Goal: Task Accomplishment & Management: Manage account settings

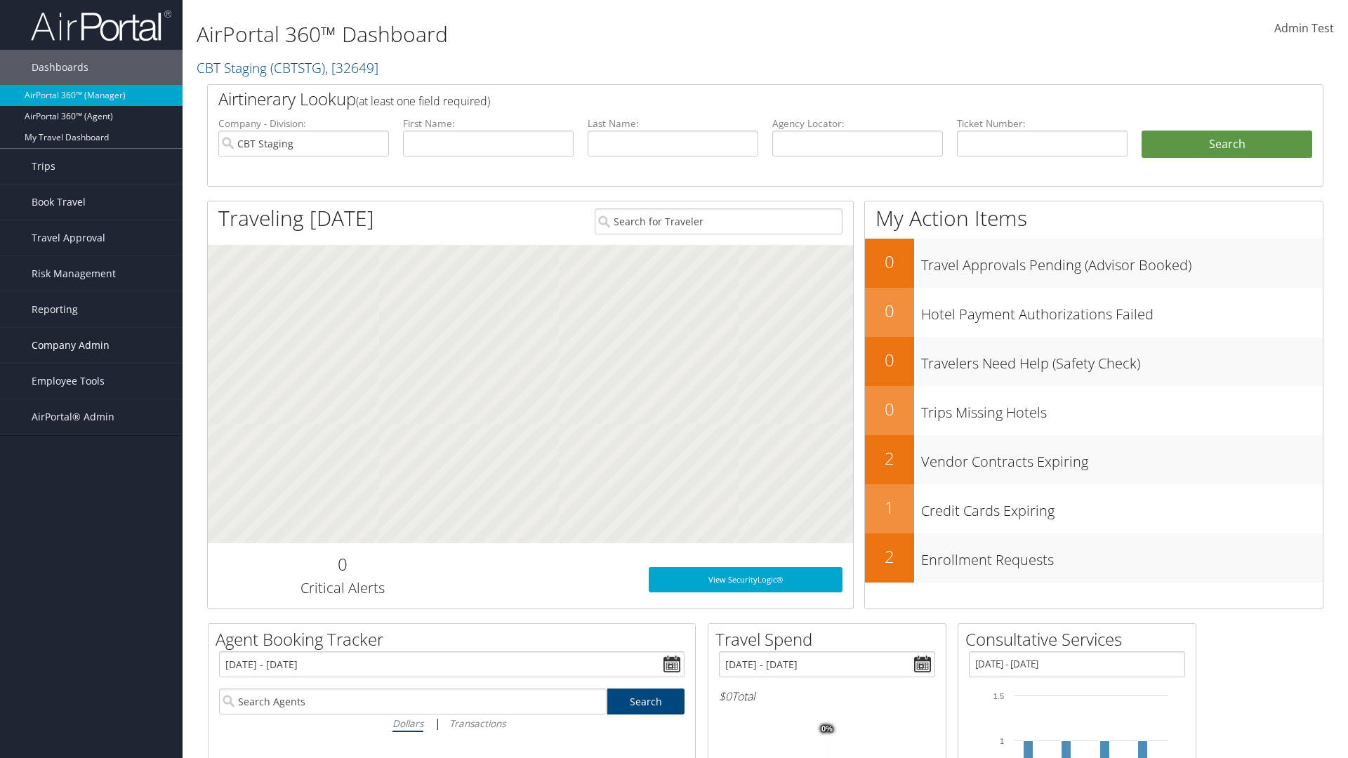
click at [91, 345] on span "Company Admin" at bounding box center [71, 345] width 78 height 35
click at [0, 0] on link "People" at bounding box center [0, 0] width 0 height 0
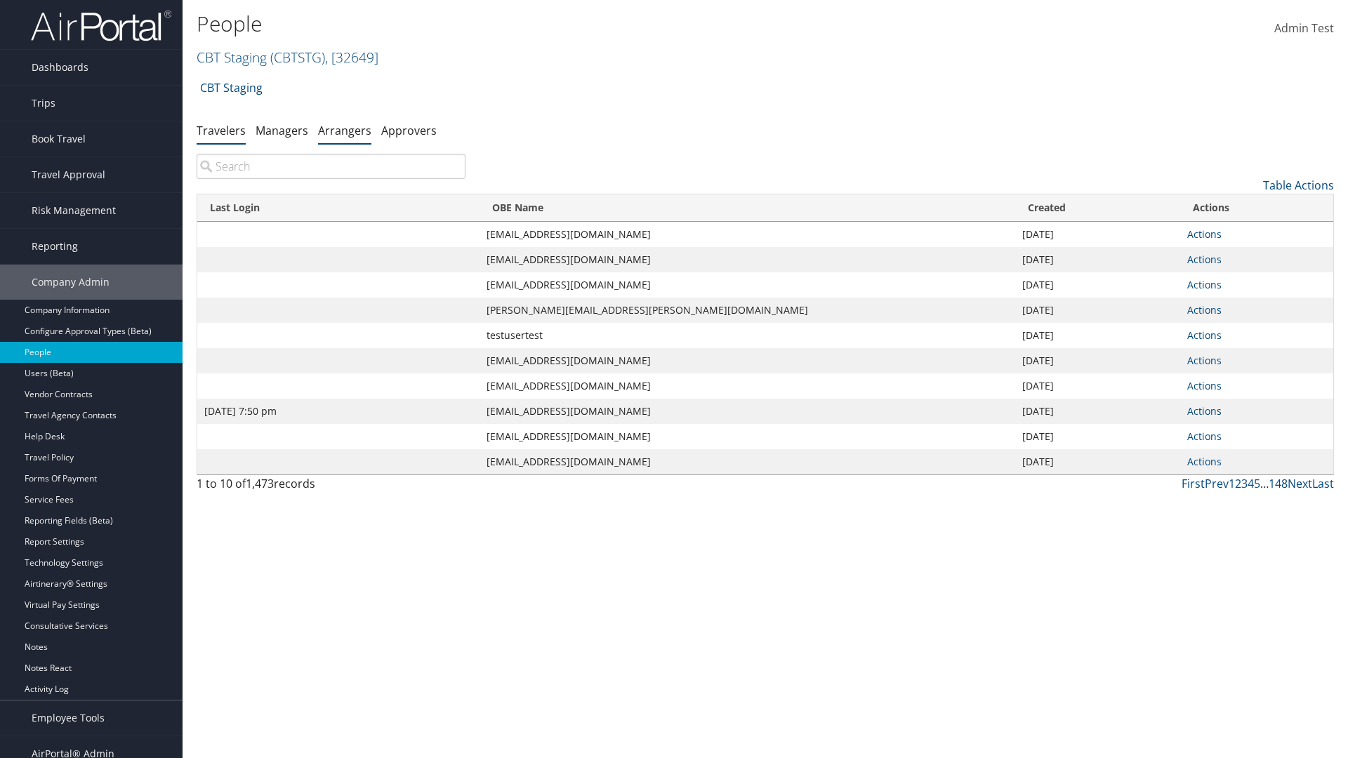
click at [345, 130] on link "Arrangers" at bounding box center [344, 130] width 53 height 15
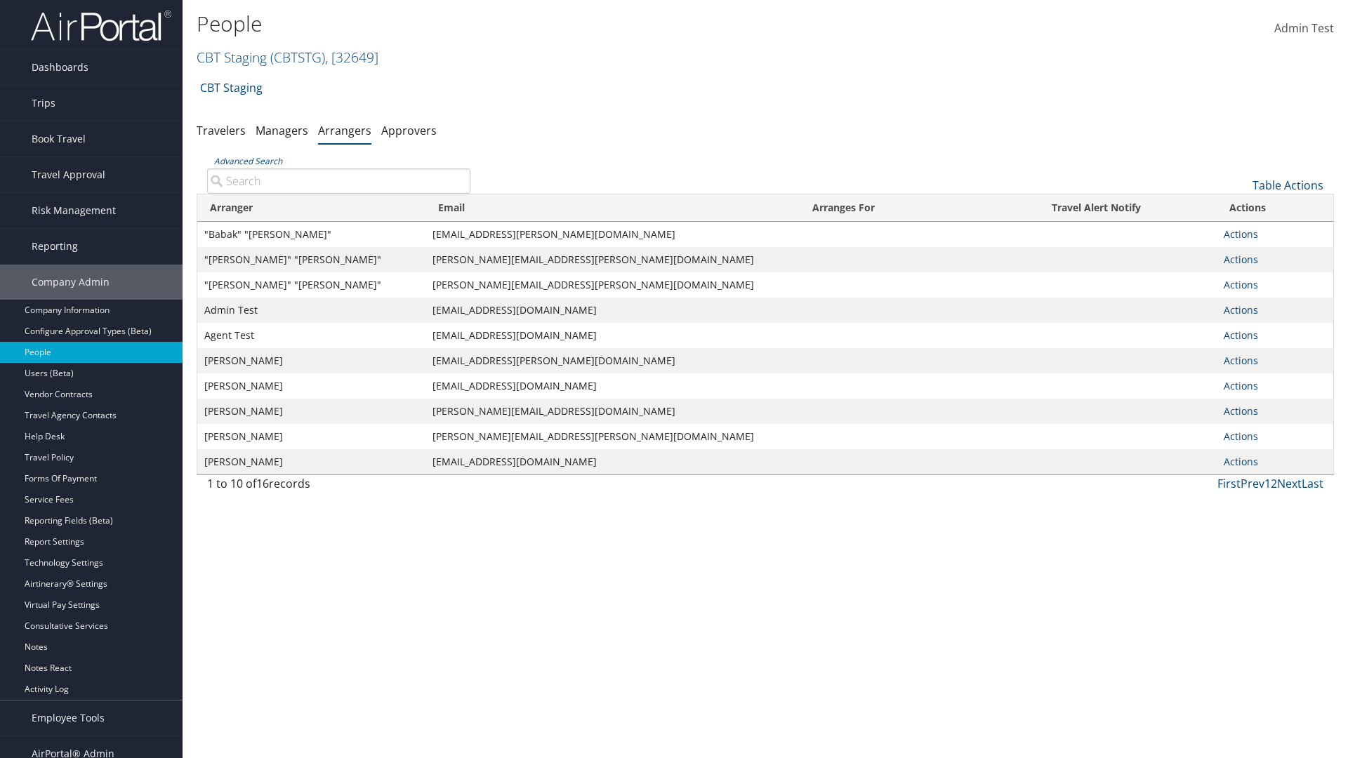
click at [338, 180] on input "Advanced Search" at bounding box center [338, 181] width 263 height 25
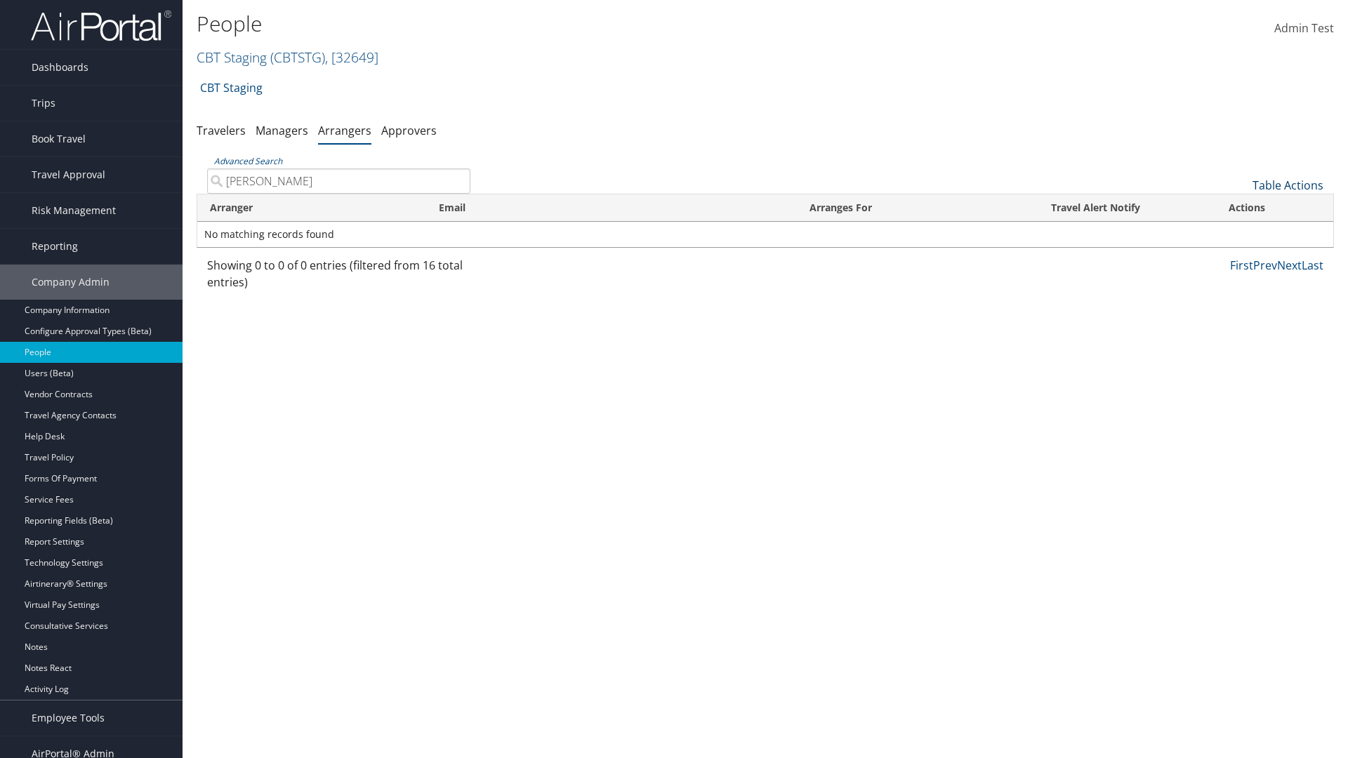
type input "AARON ADAMS"
click at [1288, 185] on link "Table Actions" at bounding box center [1288, 185] width 71 height 15
click at [1241, 207] on link "Add An Arranger" at bounding box center [1241, 207] width 185 height 24
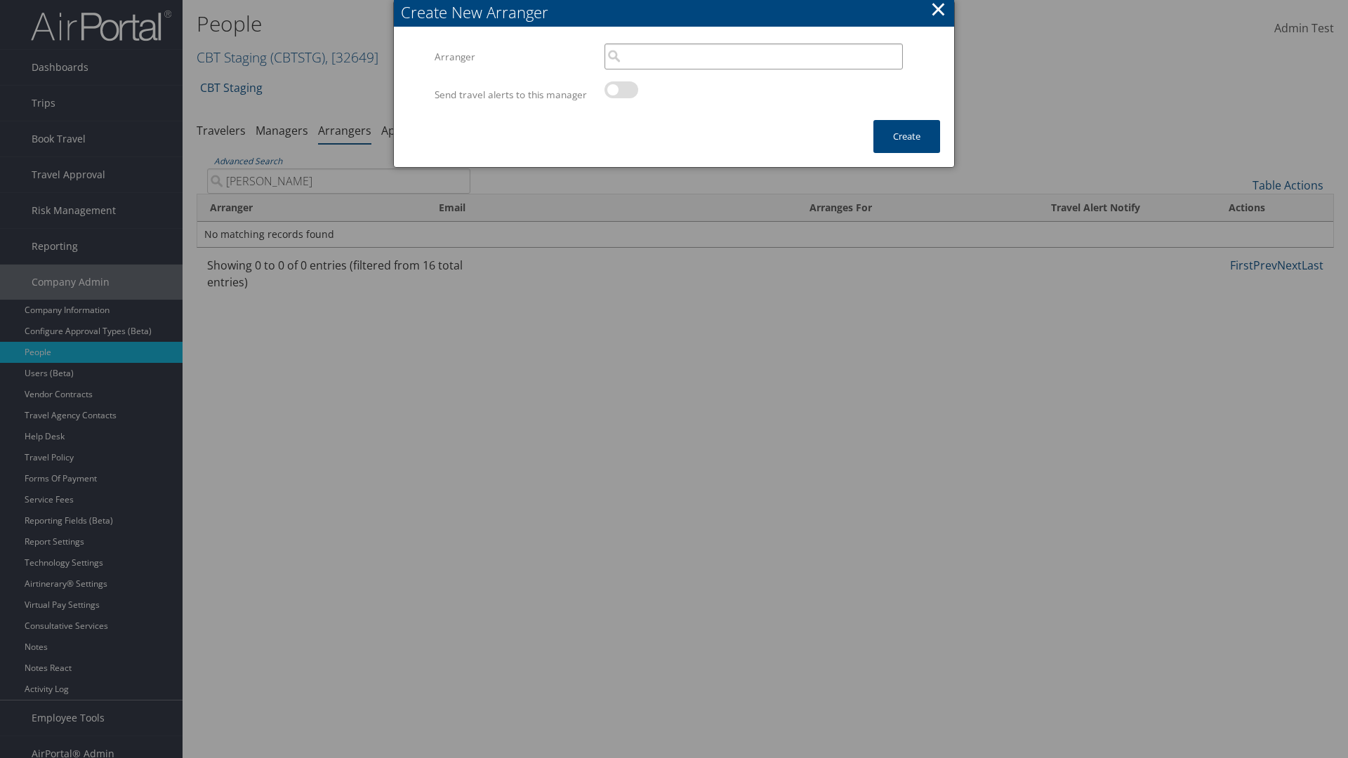
click at [753, 56] on input "search" at bounding box center [754, 57] width 298 height 26
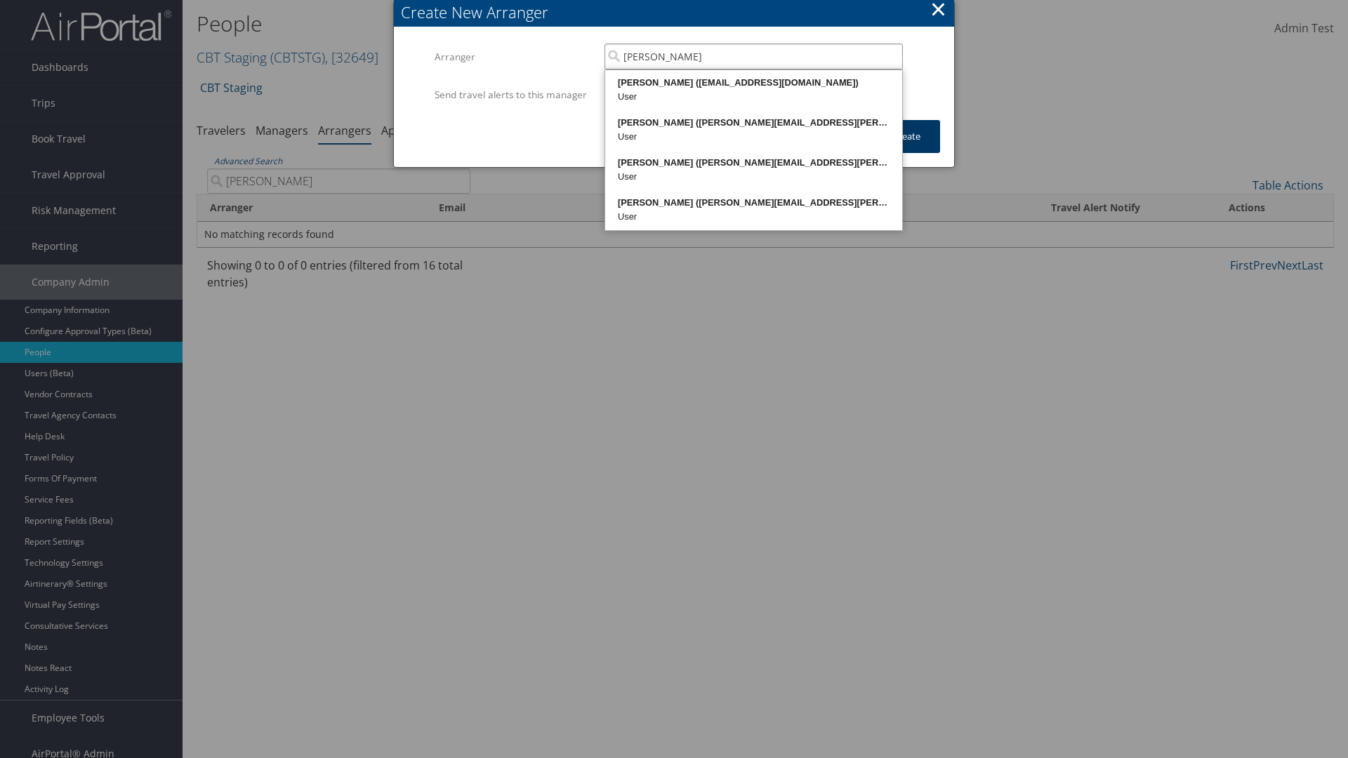
click at [753, 83] on div "AARON ADAMS (20768968@test898661.com)" at bounding box center [753, 83] width 293 height 14
type input "AARON ADAMS"
click at [906, 150] on button "Create" at bounding box center [906, 136] width 67 height 33
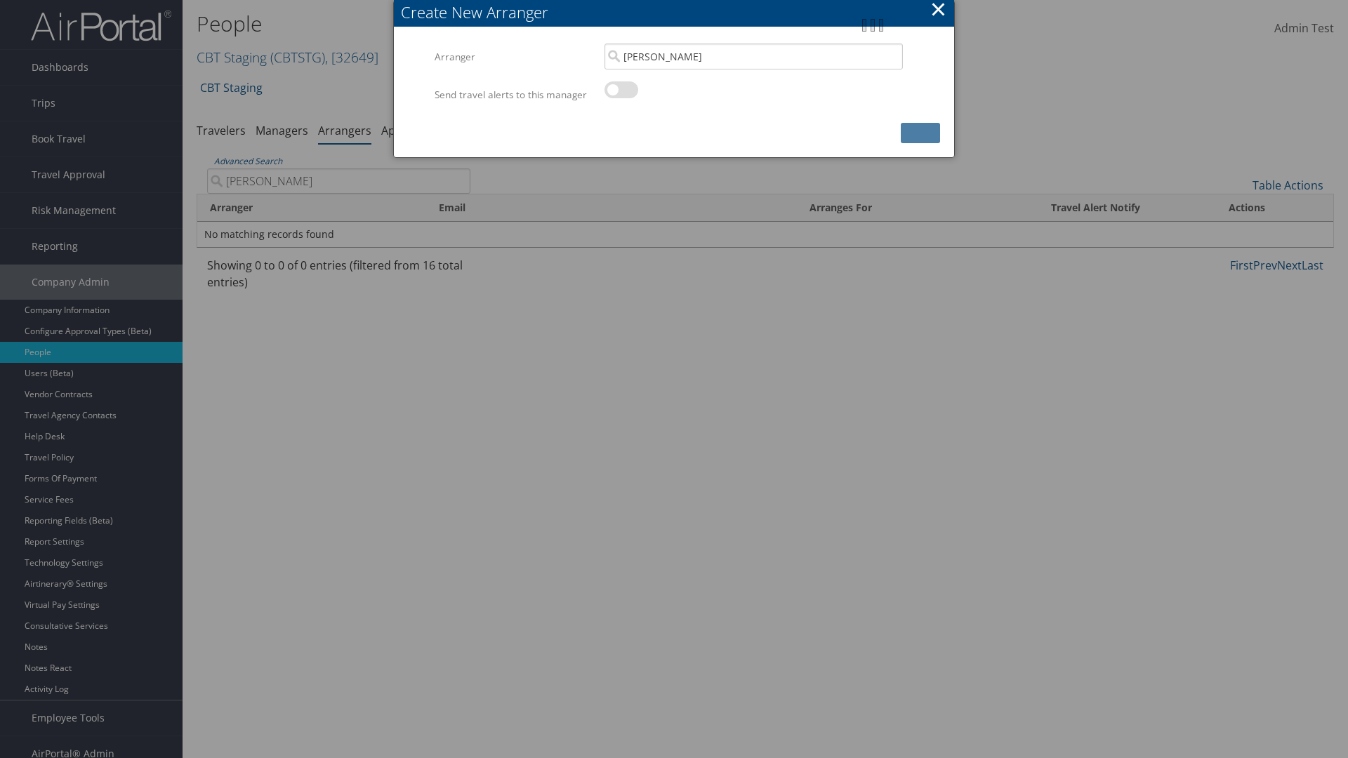
scroll to position [14, 0]
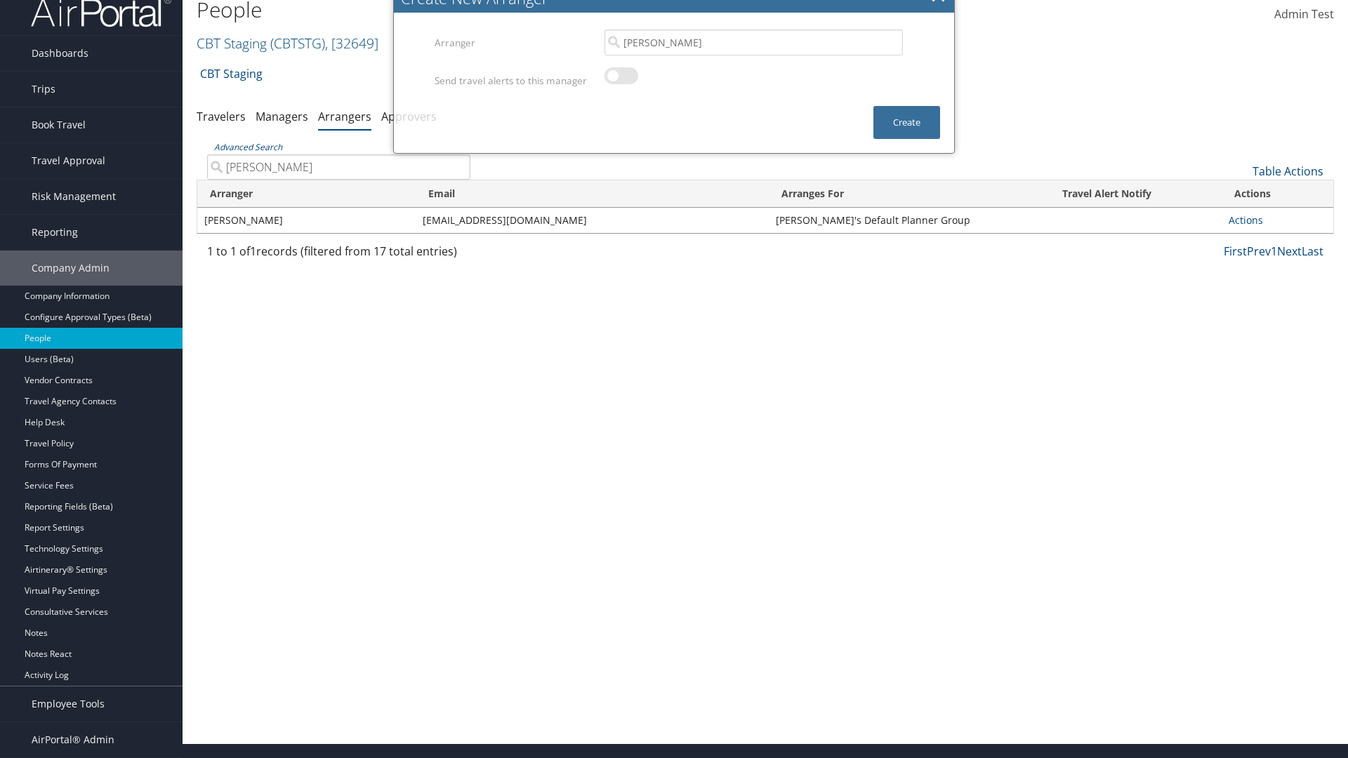
click at [338, 180] on input "AARON ADAMS" at bounding box center [338, 166] width 263 height 25
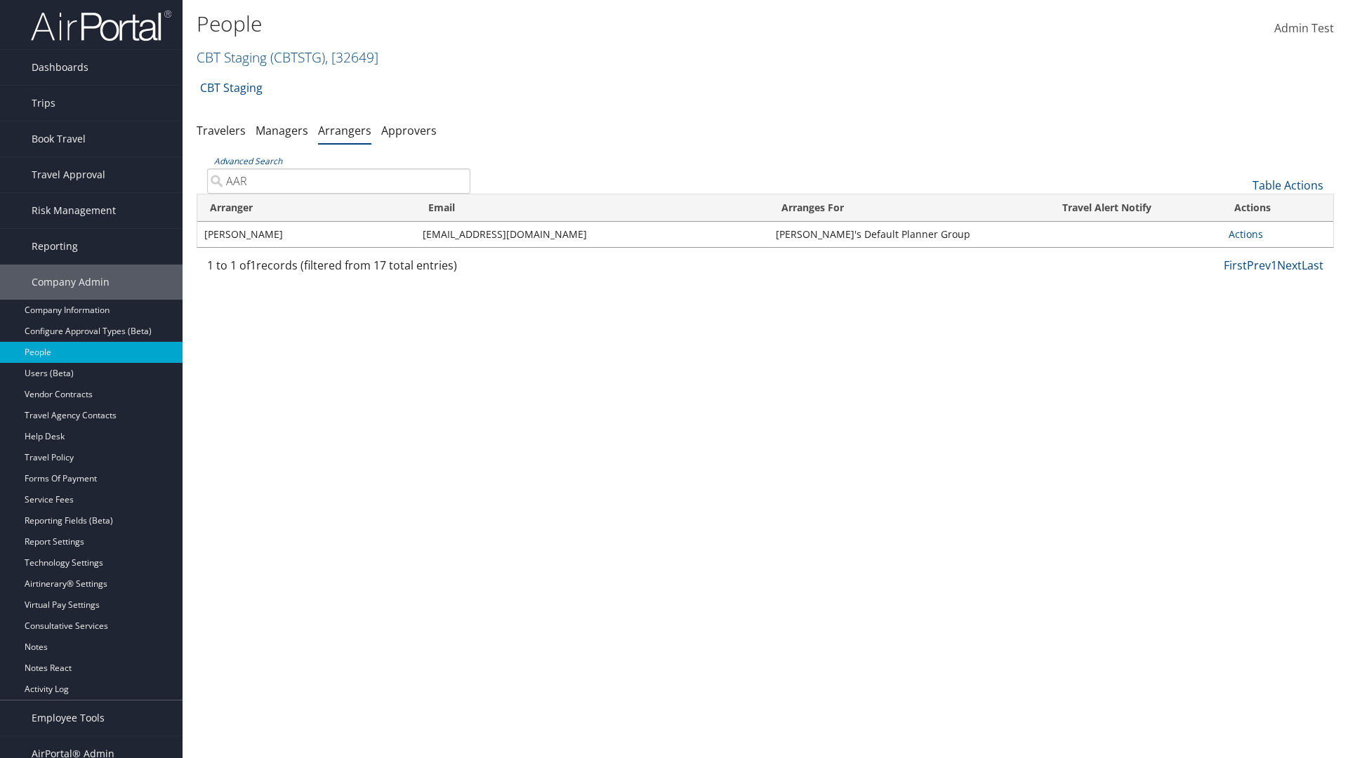
type input "AARO"
